Goal: Transaction & Acquisition: Obtain resource

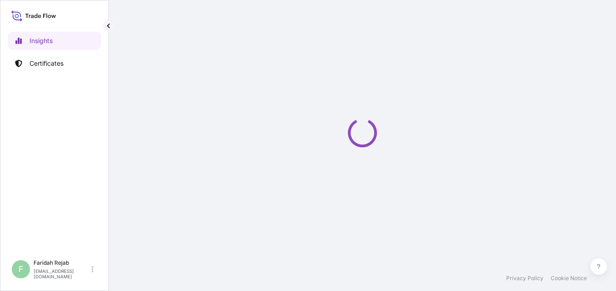
select select "2025"
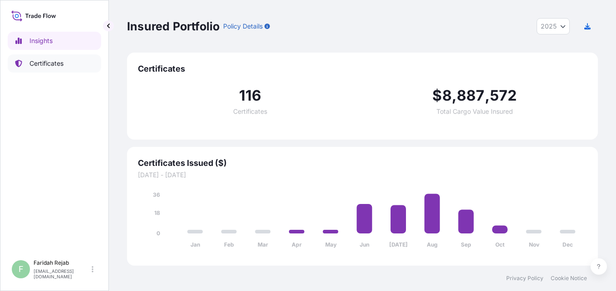
click at [44, 68] on p "Certificates" at bounding box center [46, 63] width 34 height 9
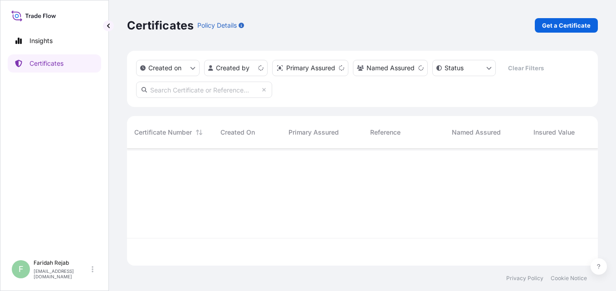
scroll to position [115, 464]
click at [557, 30] on link "Get a Certificate" at bounding box center [566, 25] width 63 height 15
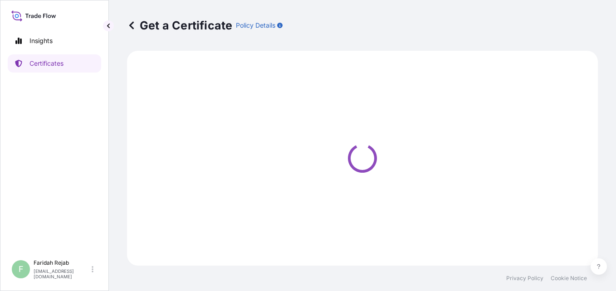
select select "Barge"
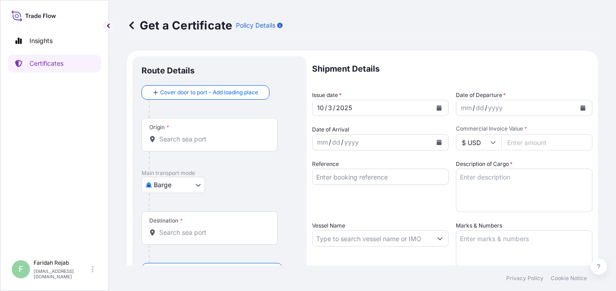
click at [580, 107] on icon "Calendar" at bounding box center [582, 107] width 5 height 5
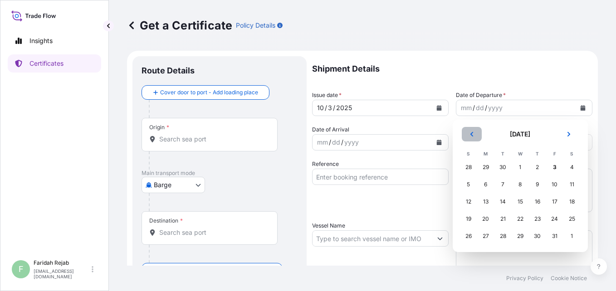
click at [474, 137] on button "Previous" at bounding box center [472, 134] width 20 height 15
click at [537, 218] on div "25" at bounding box center [537, 219] width 16 height 16
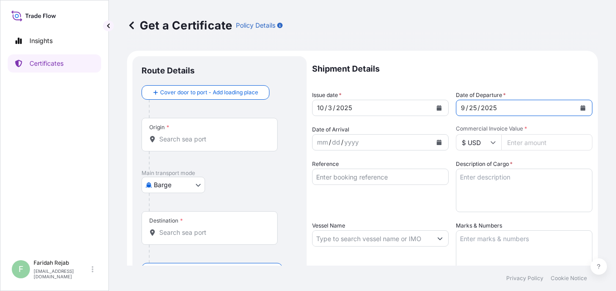
click at [436, 142] on icon "Calendar" at bounding box center [438, 142] width 5 height 5
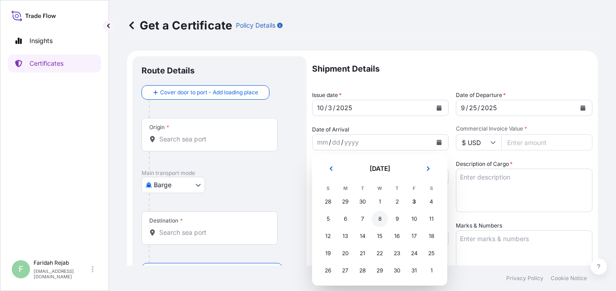
click at [380, 219] on div "8" at bounding box center [379, 219] width 16 height 16
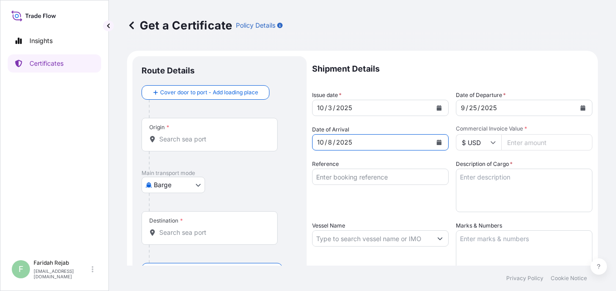
click at [494, 146] on input "$ USD" at bounding box center [478, 142] width 45 height 16
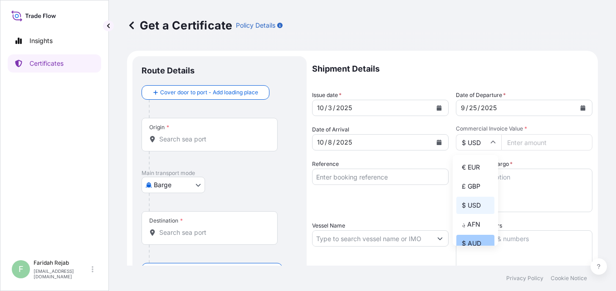
click at [474, 243] on div "$ AUD" at bounding box center [475, 243] width 38 height 17
type input "$ AUD"
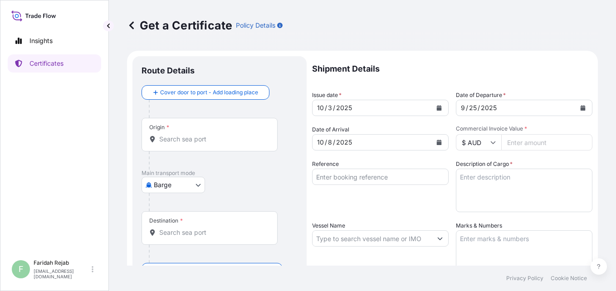
click at [522, 145] on input "Commercial Invoice Value *" at bounding box center [546, 142] width 91 height 16
type input "72619.60"
click at [411, 188] on div "Reference" at bounding box center [380, 186] width 137 height 53
click at [412, 179] on input "Reference" at bounding box center [380, 177] width 137 height 16
type input "INV NO.: 93106682"
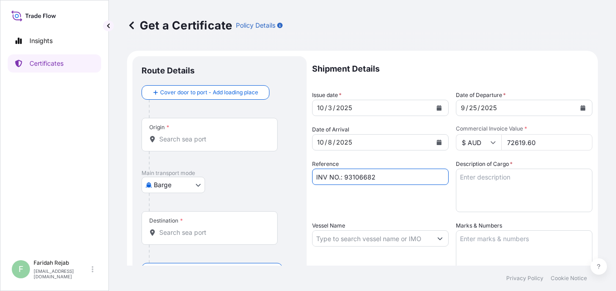
click at [553, 185] on textarea "Description of Cargo *" at bounding box center [524, 191] width 137 height 44
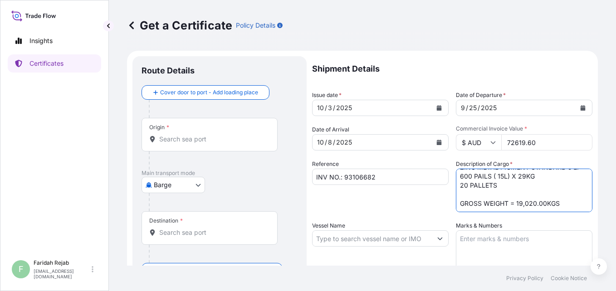
scroll to position [24, 0]
type textarea "ZINC METAL PIGMENT STANDARD 5 EP 600 PAILS ( 15L) X 29KG 20 PALLETS GROSS WEIGH…"
click at [482, 244] on textarea "Marks & Numbers" at bounding box center [524, 252] width 137 height 45
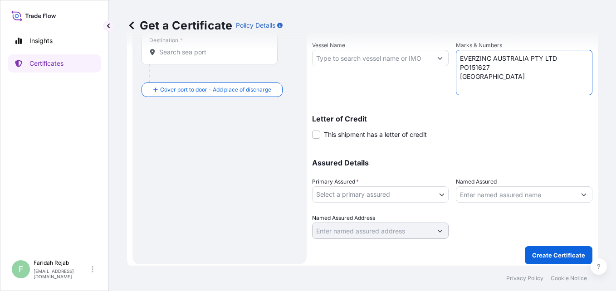
scroll to position [185, 0]
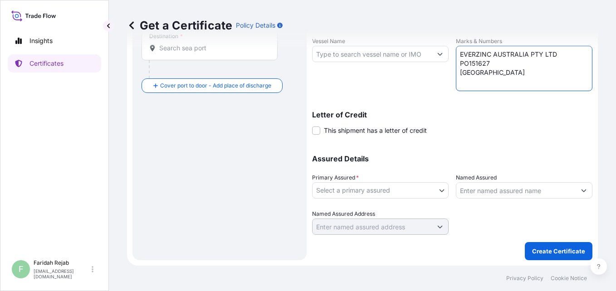
type textarea "EVERZINC AUSTRALIA PTY LTD PO151627 MELBOURNE"
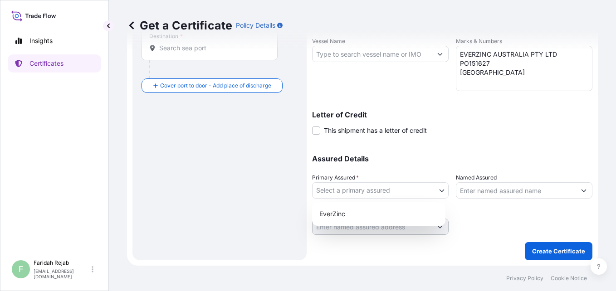
click at [370, 190] on body "Insights Certificates F Faridah Rejab faridah.rejab@everzinc.com Get a Certific…" at bounding box center [308, 145] width 616 height 291
click at [348, 214] on div "EverZinc" at bounding box center [379, 214] width 126 height 16
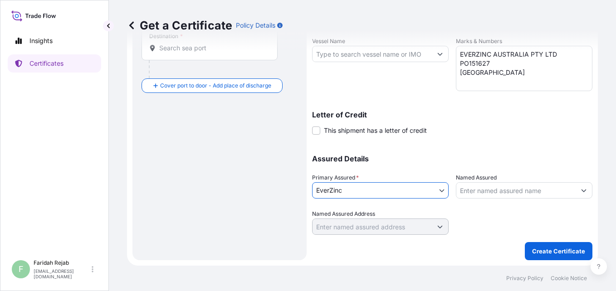
click at [395, 54] on input "Vessel Name" at bounding box center [371, 54] width 119 height 16
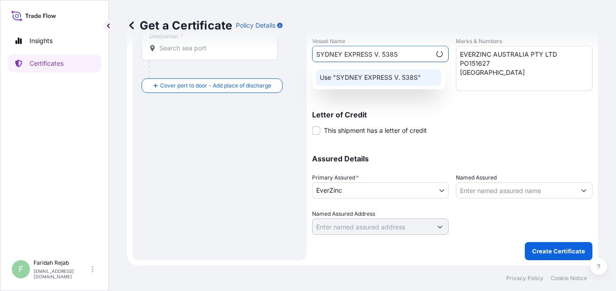
click at [413, 80] on p "Use "SYDNEY EXPRESS V. 538S"" at bounding box center [370, 77] width 101 height 9
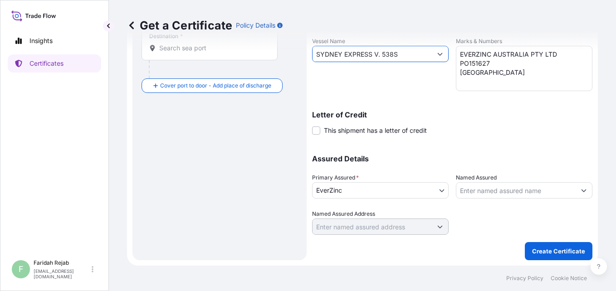
scroll to position [0, 0]
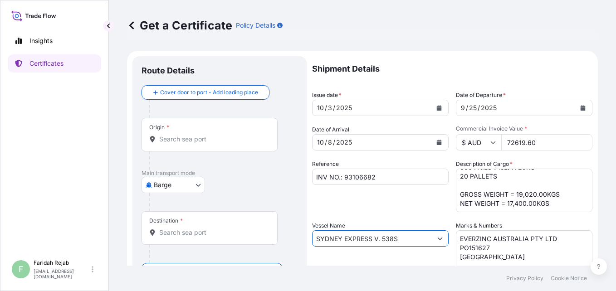
type input "SYDNEY EXPRESS V. 538S"
click at [226, 81] on div "Route Details" at bounding box center [220, 75] width 156 height 20
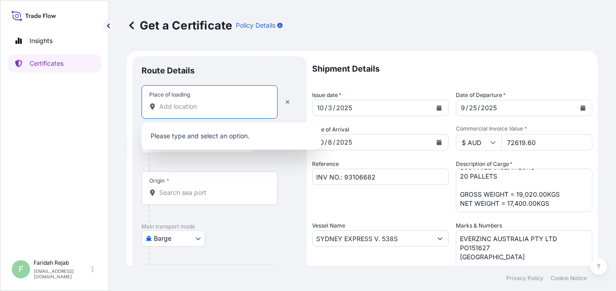
click at [185, 110] on input "Place of loading" at bounding box center [212, 106] width 107 height 9
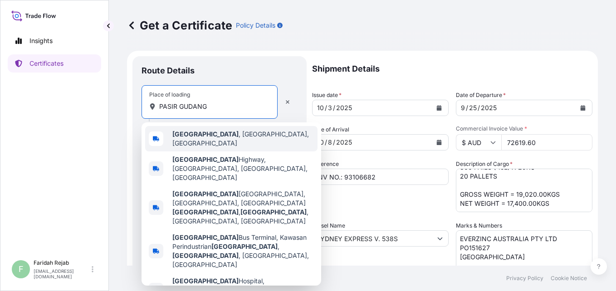
click at [195, 132] on div "Pasir Gudang , Johor, Malaysia" at bounding box center [231, 138] width 172 height 25
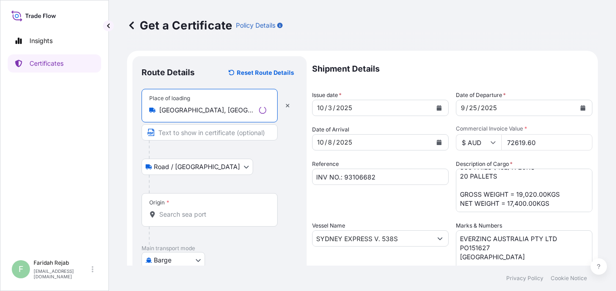
type input "Pasir Gudang, Johor, Malaysia"
click at [173, 203] on div "Origin *" at bounding box center [210, 210] width 136 height 34
click at [173, 210] on input "Origin *" at bounding box center [212, 214] width 107 height 9
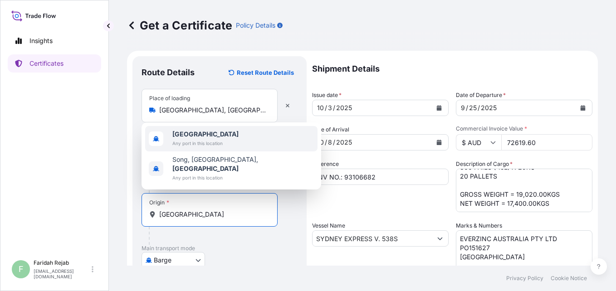
click at [207, 139] on span "Malaysia" at bounding box center [205, 134] width 66 height 9
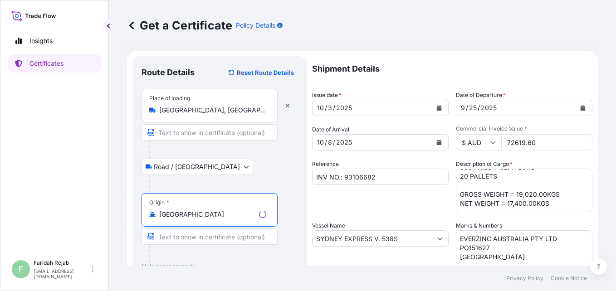
scroll to position [185, 0]
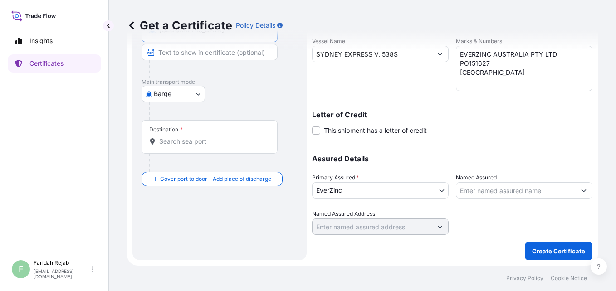
type input "Malaysia"
click at [165, 138] on input "Destination *" at bounding box center [212, 141] width 107 height 9
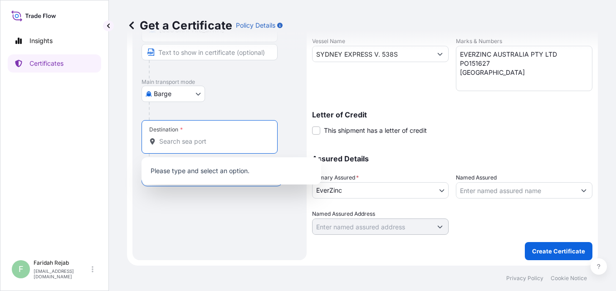
click at [173, 167] on p "Please type and select an option." at bounding box center [231, 171] width 172 height 20
click at [181, 145] on input "Destination * Please select a destination" at bounding box center [212, 141] width 107 height 9
click at [194, 95] on body "0 options available. Insights Certificates F Faridah Rejab faridah.rejab@everzi…" at bounding box center [308, 145] width 616 height 291
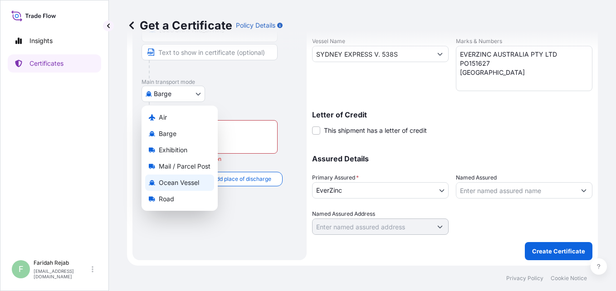
click at [165, 184] on span "Ocean Vessel" at bounding box center [179, 182] width 40 height 9
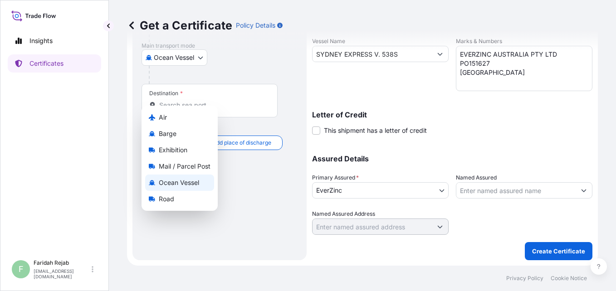
scroll to position [166, 0]
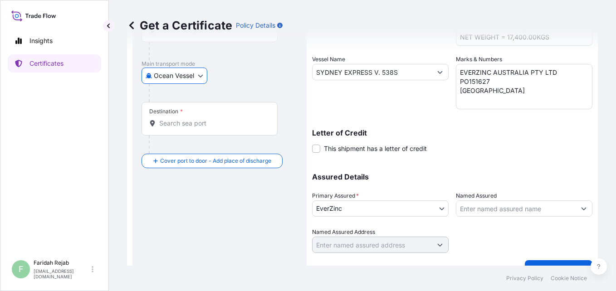
click at [174, 123] on input "Destination *" at bounding box center [212, 123] width 107 height 9
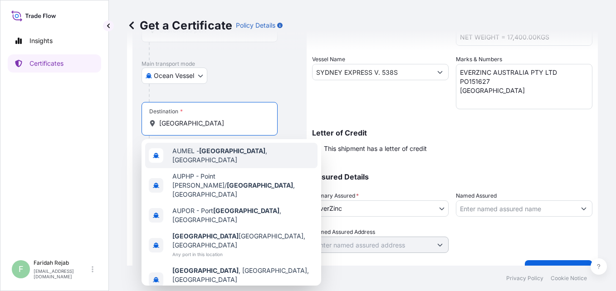
click at [194, 154] on span "AUMEL - Melbourne , Australia" at bounding box center [243, 155] width 142 height 18
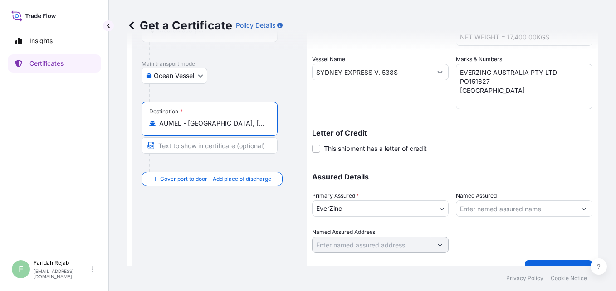
type input "AUMEL - Melbourne, Australia"
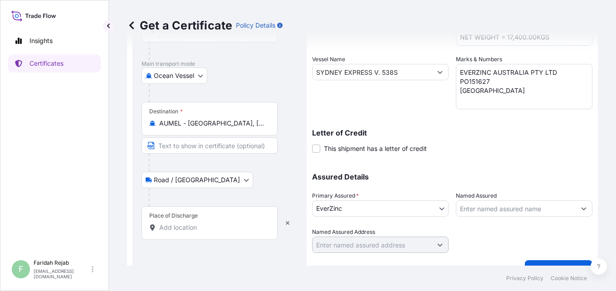
click at [164, 235] on div "Place of Discharge" at bounding box center [210, 223] width 136 height 34
click at [164, 232] on input "Place of Discharge" at bounding box center [212, 227] width 107 height 9
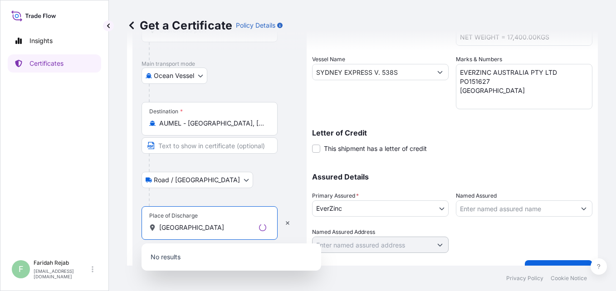
type input "MELBOURNE"
click at [185, 123] on input "AUMEL - Melbourne, Australia" at bounding box center [212, 123] width 107 height 9
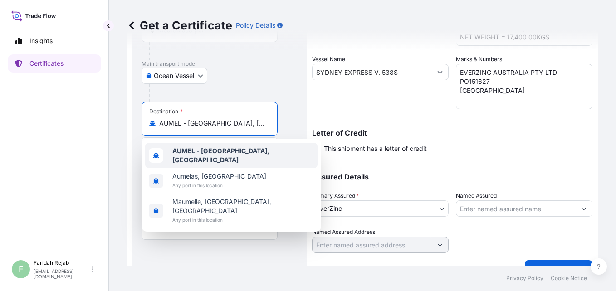
click at [201, 159] on div "AUMEL - Melbourne, Australia" at bounding box center [231, 155] width 172 height 25
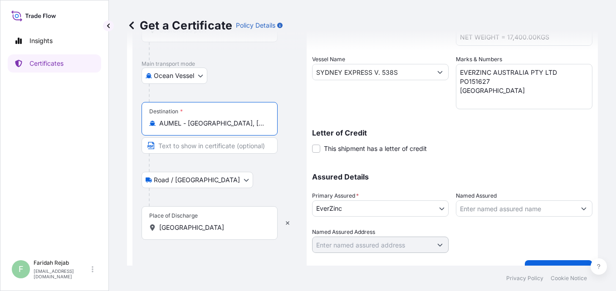
scroll to position [0, 0]
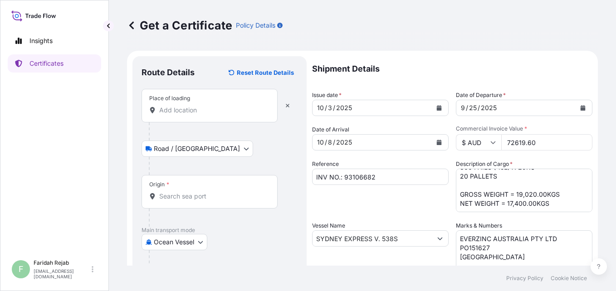
click at [230, 108] on input "Place of loading" at bounding box center [212, 110] width 107 height 9
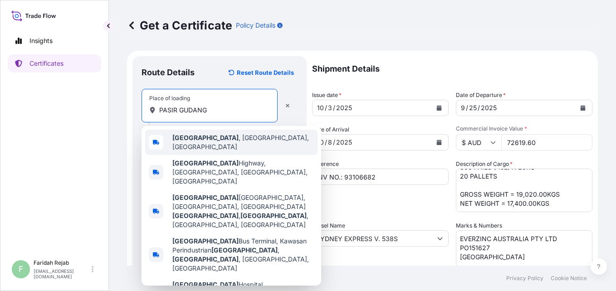
click at [192, 139] on b "Pasir Gudang" at bounding box center [205, 138] width 66 height 8
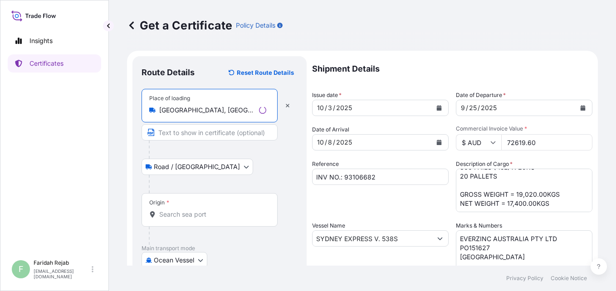
type input "Pasir Gudang, Johor, Malaysia"
click at [178, 211] on input "Origin *" at bounding box center [212, 214] width 107 height 9
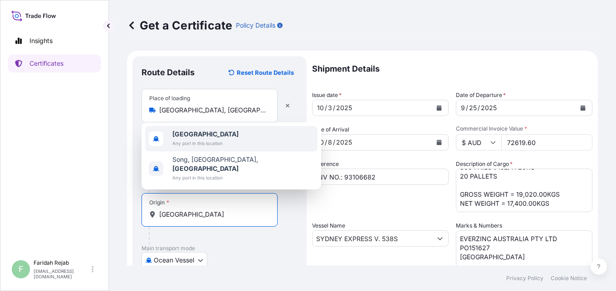
click at [200, 148] on span "Any port in this location" at bounding box center [205, 143] width 66 height 9
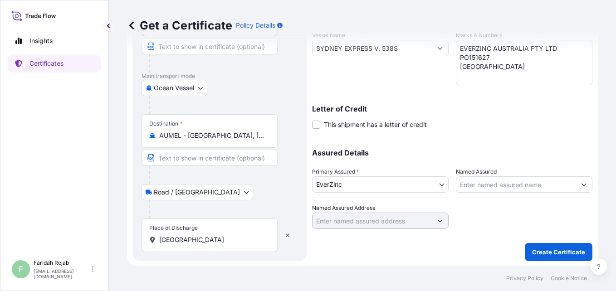
scroll to position [191, 0]
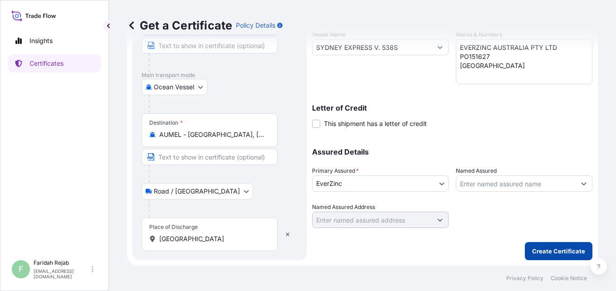
type input "Malaysia"
click at [559, 247] on p "Create Certificate" at bounding box center [558, 251] width 53 height 9
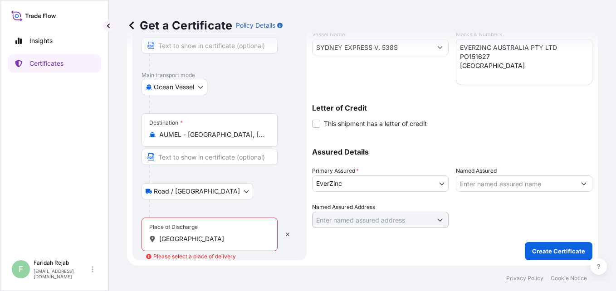
click at [254, 243] on input "MELBOURNE" at bounding box center [212, 238] width 107 height 9
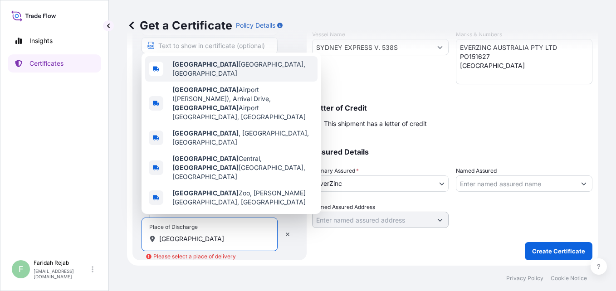
click at [205, 68] on b "Melbourne" at bounding box center [205, 64] width 66 height 8
type input "Melbourne VIC, Australia"
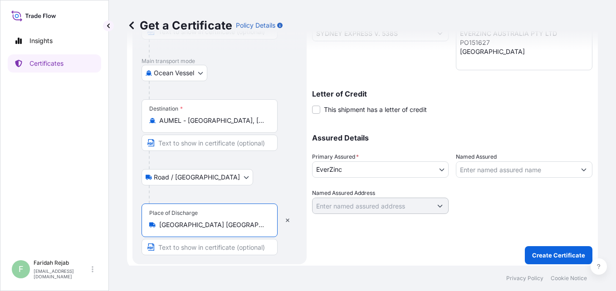
scroll to position [210, 0]
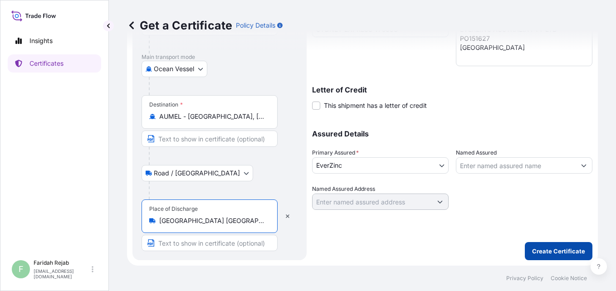
click at [545, 255] on p "Create Certificate" at bounding box center [558, 251] width 53 height 9
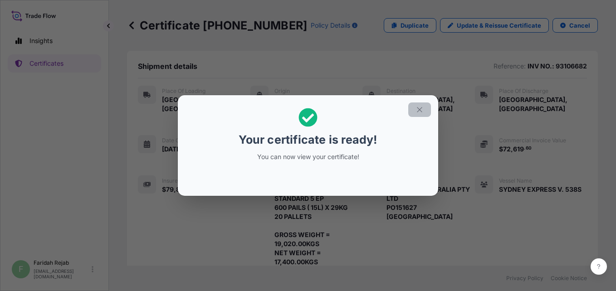
click at [419, 109] on icon "button" at bounding box center [419, 109] width 5 height 5
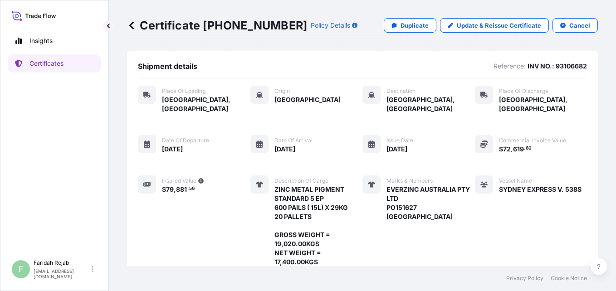
scroll to position [174, 0]
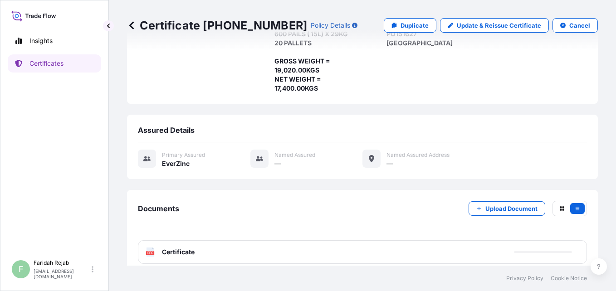
click at [156, 248] on div "PDF Certificate" at bounding box center [170, 252] width 49 height 9
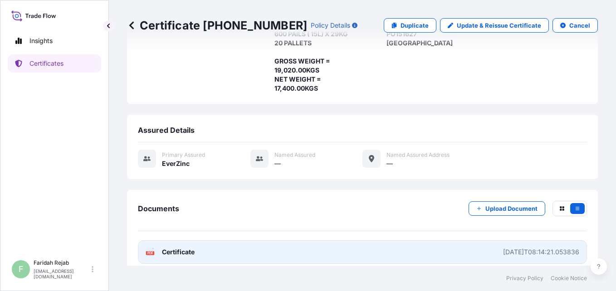
drag, startPoint x: 155, startPoint y: 242, endPoint x: 149, endPoint y: 244, distance: 6.2
click at [149, 252] on text "PDF" at bounding box center [150, 253] width 6 height 3
